Goal: Information Seeking & Learning: Understand process/instructions

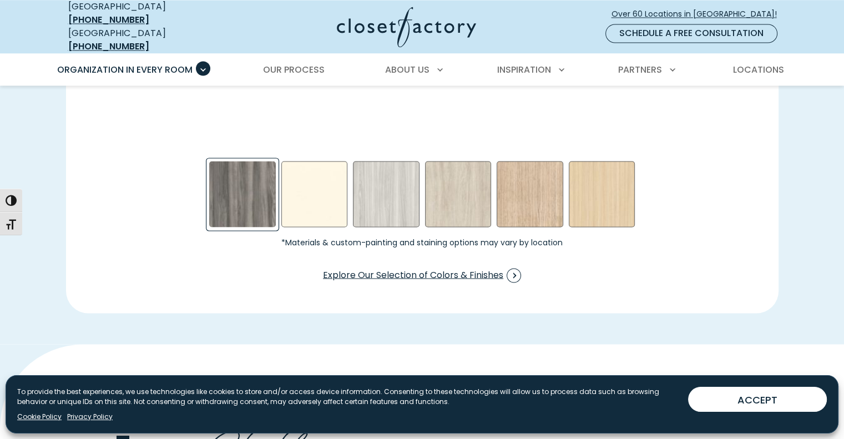
scroll to position [1832, 0]
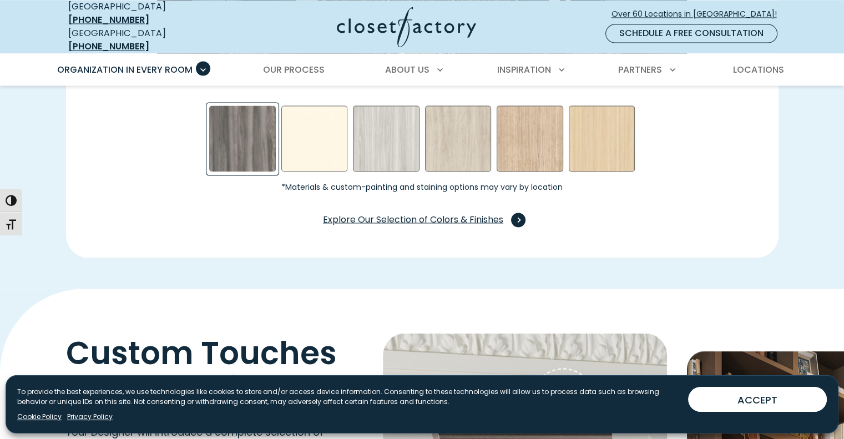
click at [413, 213] on span "Explore Our Selection of Colors & Finishes" at bounding box center [422, 220] width 198 height 14
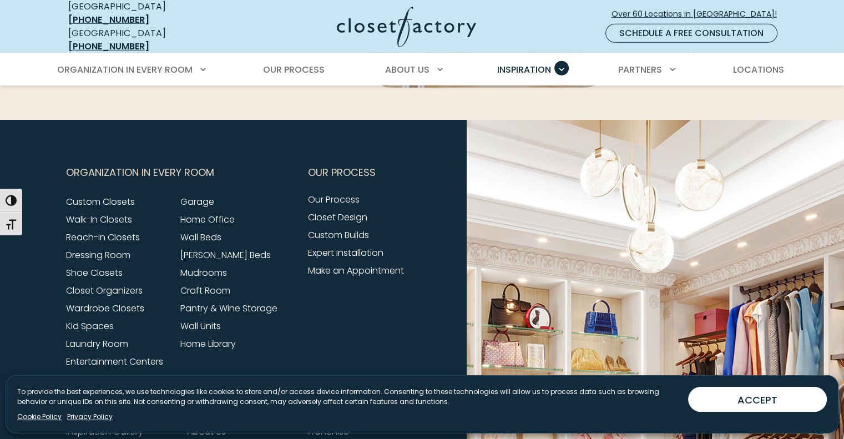
scroll to position [3276, 0]
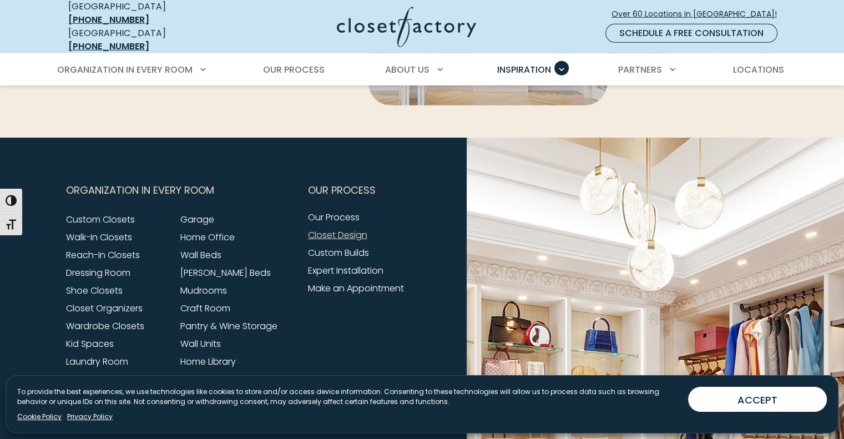
click at [344, 229] on link "Closet Design" at bounding box center [337, 235] width 59 height 13
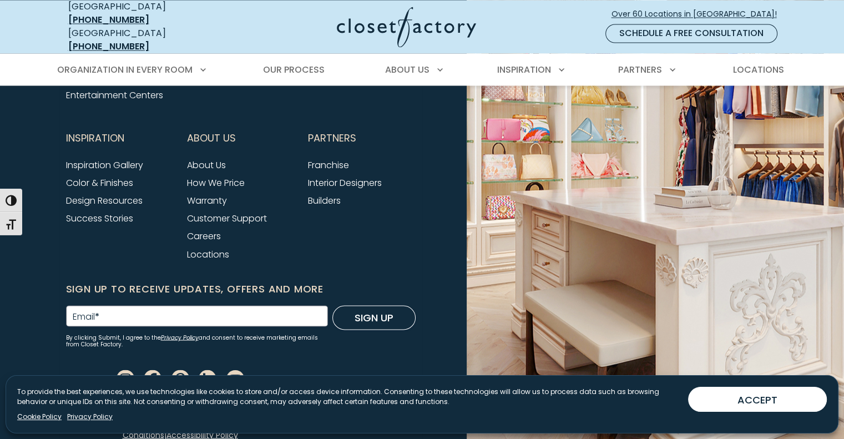
scroll to position [1871, 0]
